Goal: Transaction & Acquisition: Obtain resource

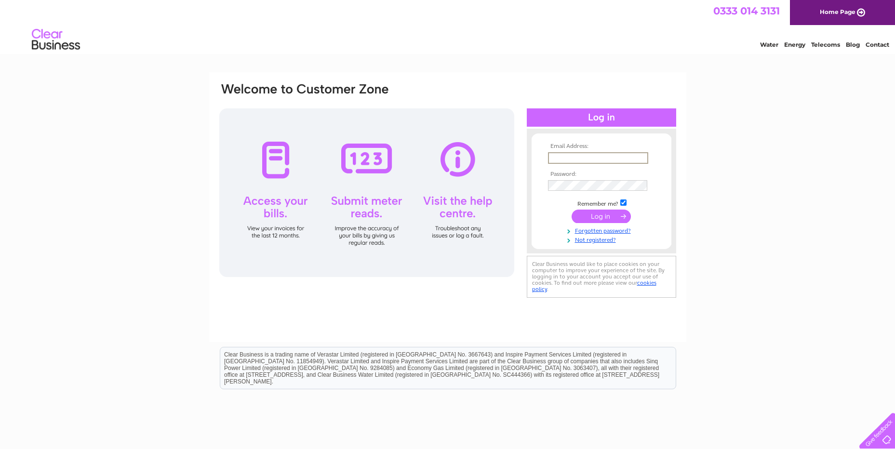
click at [568, 158] on input "text" at bounding box center [598, 158] width 100 height 12
type input "Stuartk@coilcraft-europe.com"
click at [572, 210] on input "submit" at bounding box center [601, 216] width 59 height 13
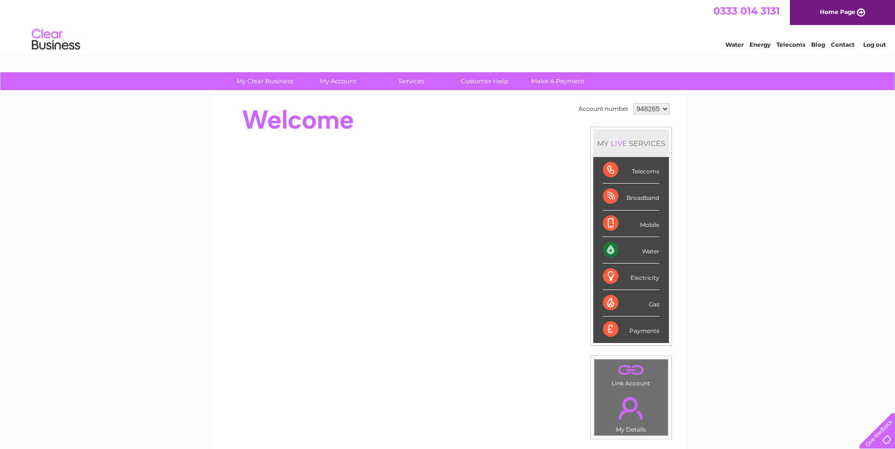
click at [709, 202] on div "My Clear Business Login Details My Details My Preferences Link Account My Accou…" at bounding box center [447, 343] width 895 height 542
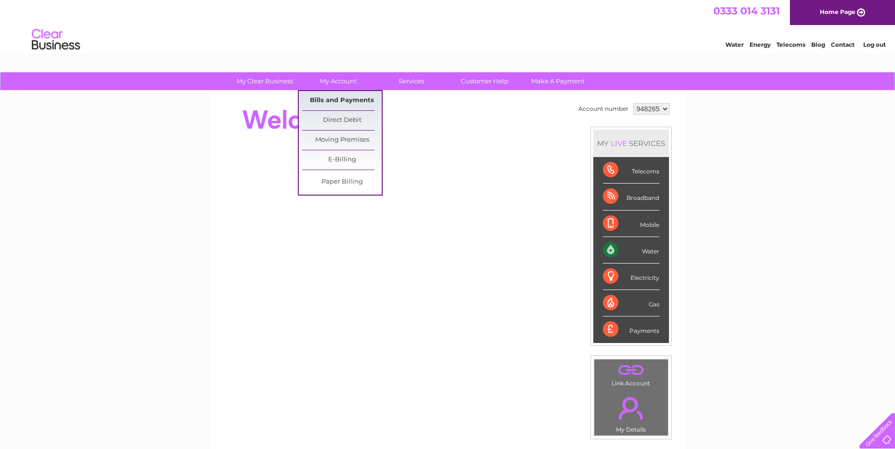
click at [317, 97] on link "Bills and Payments" at bounding box center [342, 100] width 80 height 19
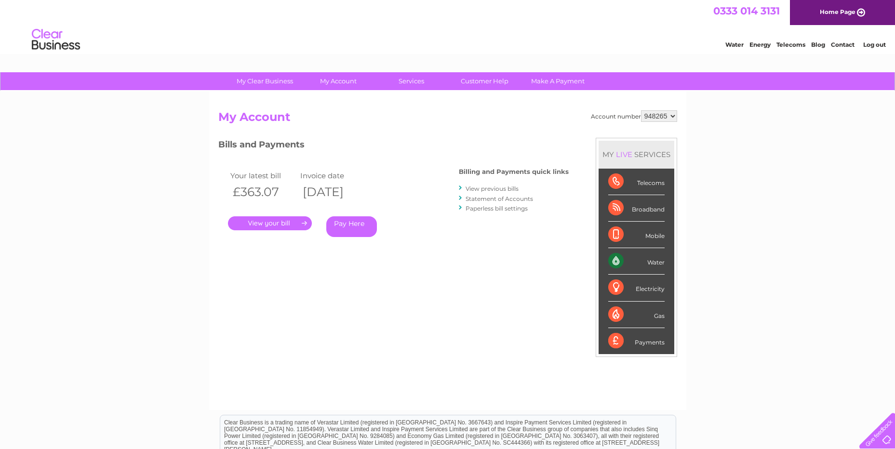
click at [271, 225] on link "." at bounding box center [270, 223] width 84 height 14
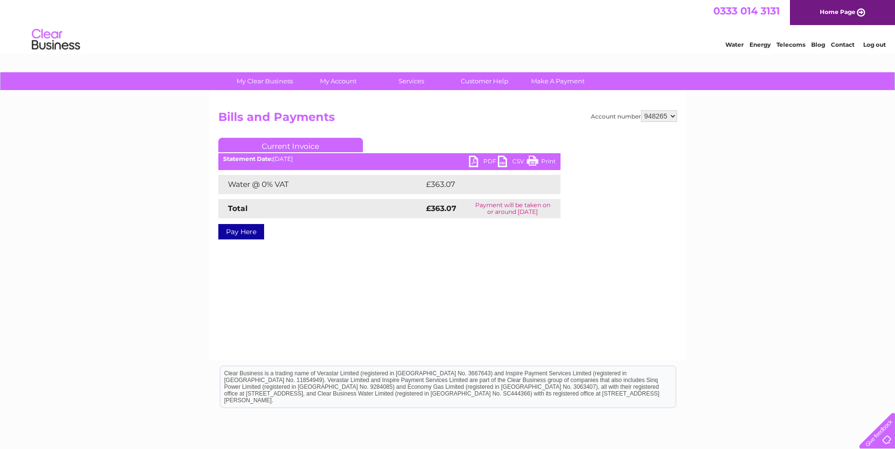
click at [479, 157] on link "PDF" at bounding box center [483, 163] width 29 height 14
